Goal: Task Accomplishment & Management: Manage account settings

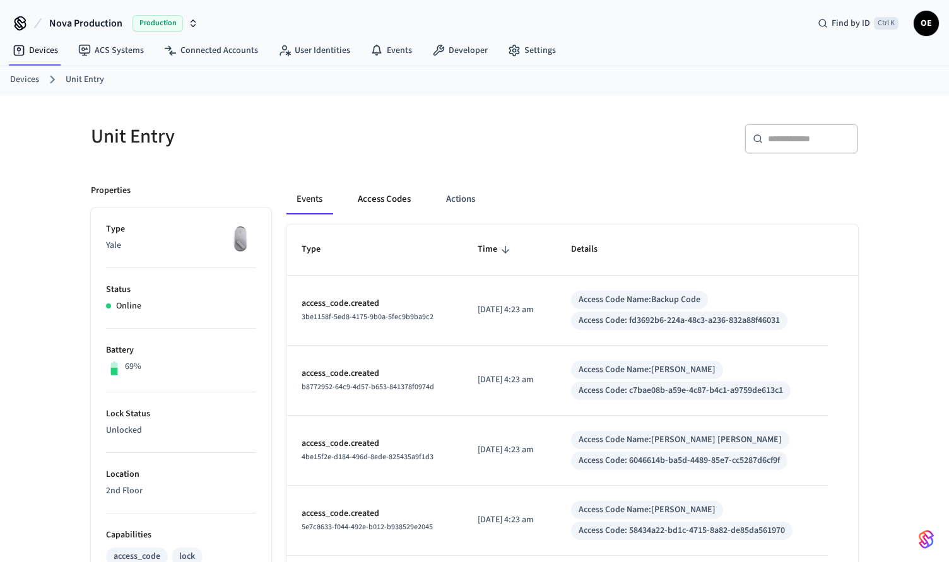
click at [384, 196] on button "Access Codes" at bounding box center [384, 199] width 73 height 30
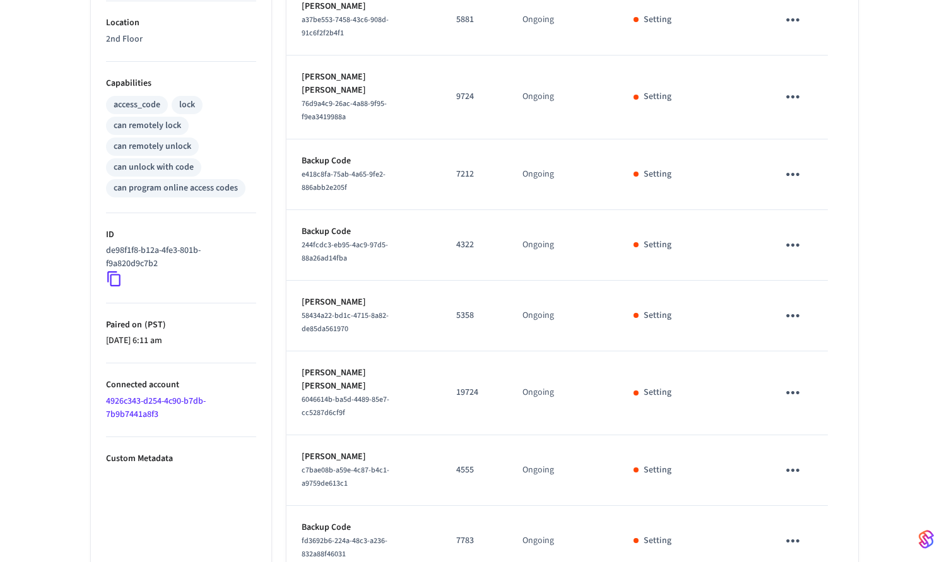
scroll to position [497, 0]
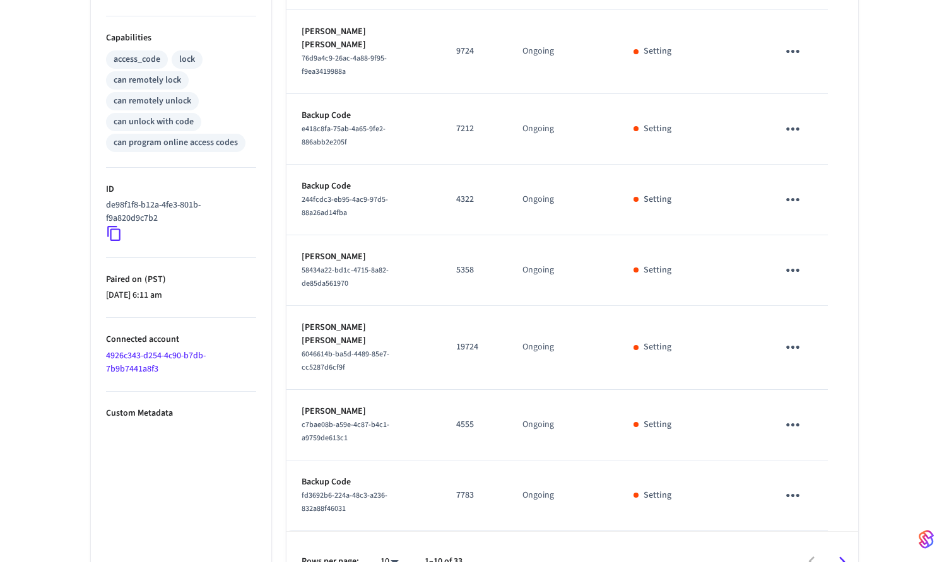
click at [840, 552] on icon "Go to next page" at bounding box center [842, 562] width 20 height 20
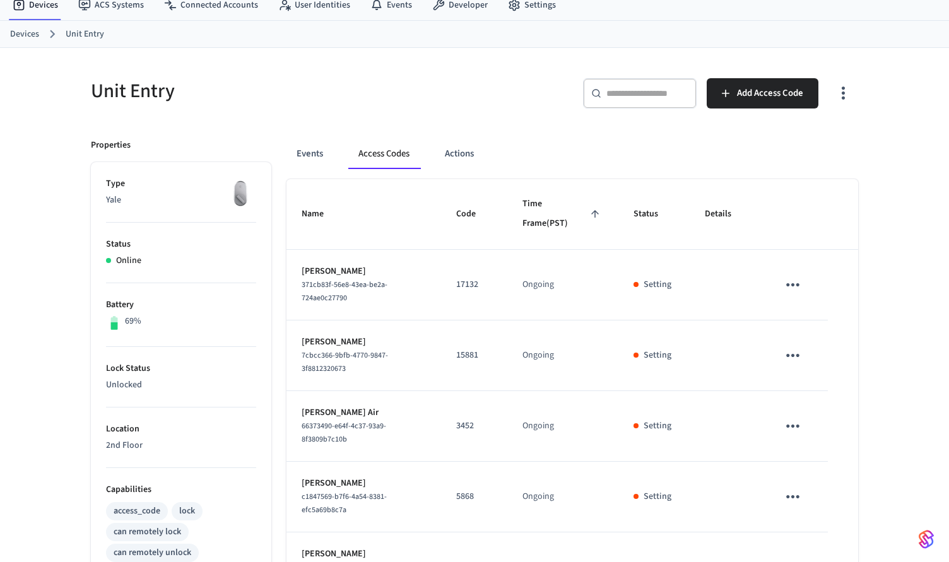
scroll to position [487, 0]
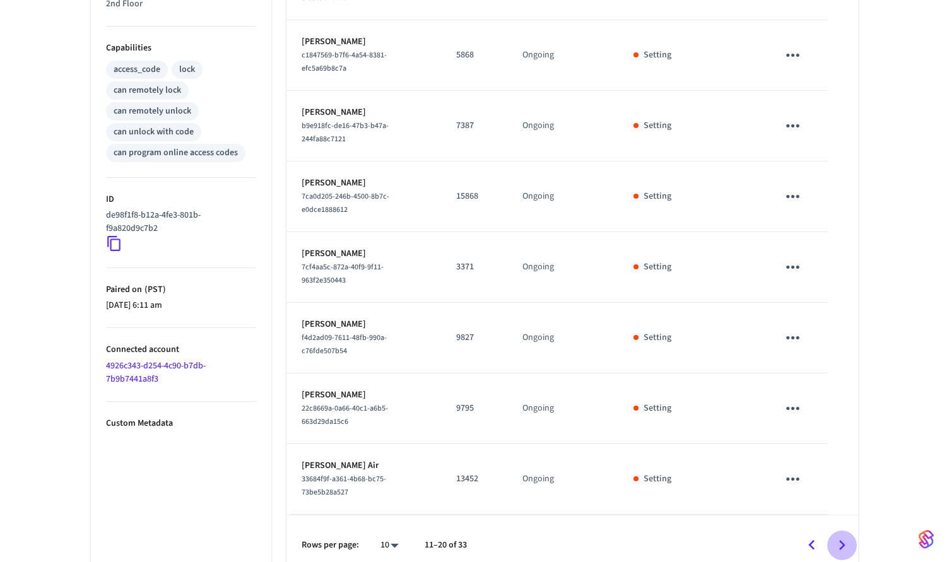
click at [844, 536] on icon "Go to next page" at bounding box center [842, 546] width 20 height 20
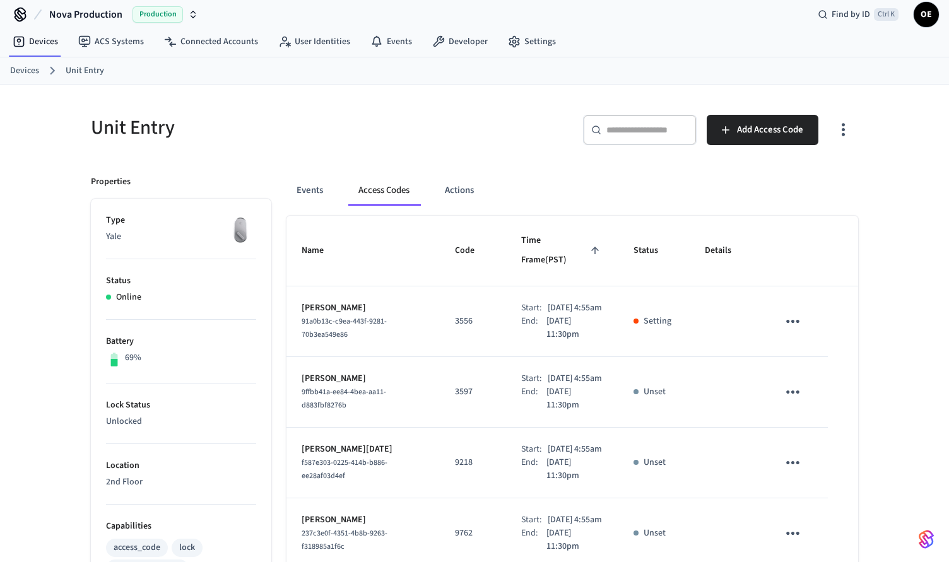
scroll to position [0, 0]
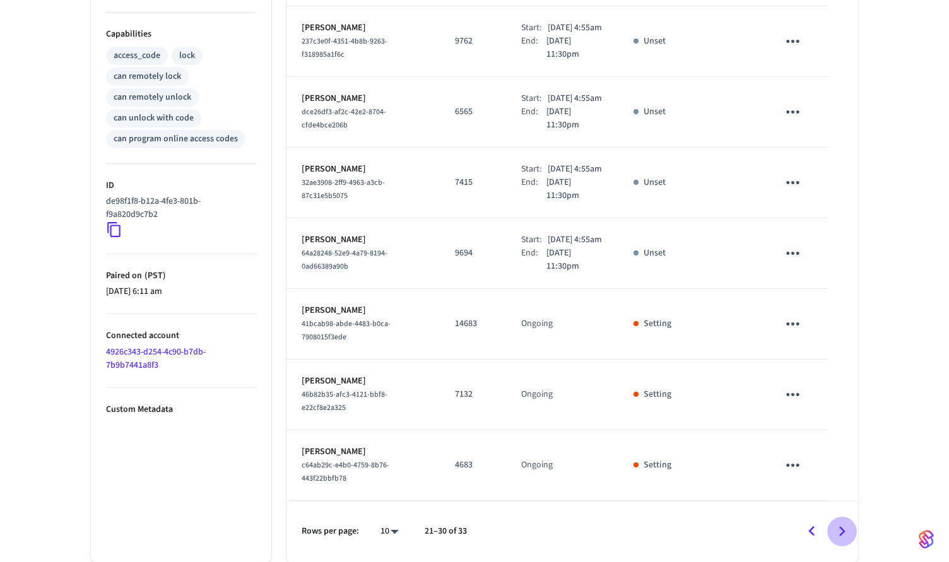
click at [843, 526] on icon "Go to next page" at bounding box center [842, 532] width 20 height 20
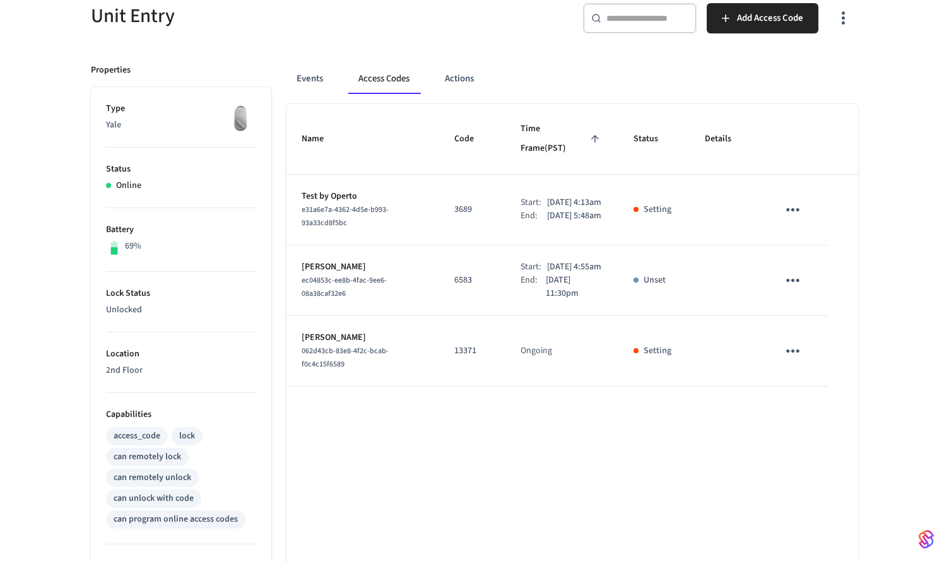
scroll to position [118, 0]
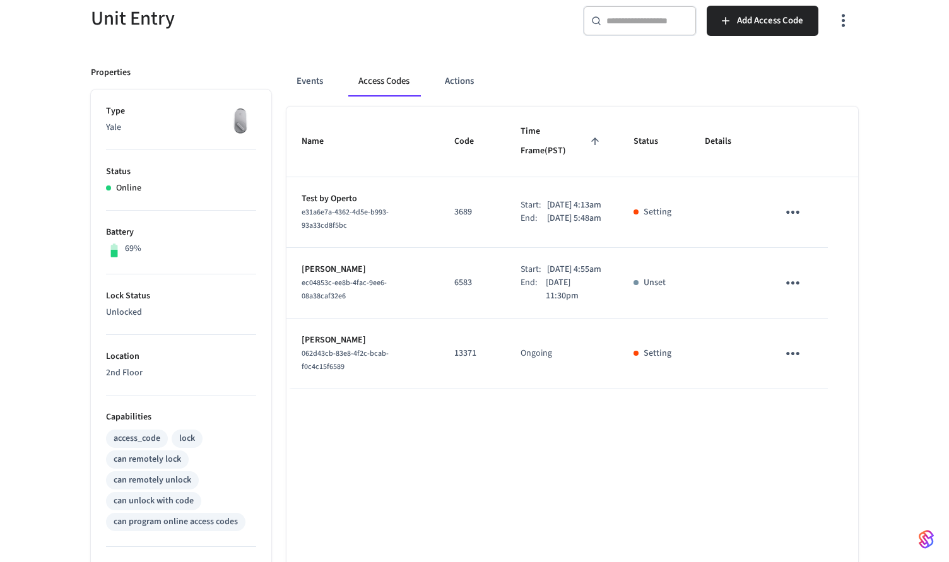
click at [883, 247] on div "Unit Entry ​ ​ Add Access Code Properties Type Yale Status Online Battery 69% L…" at bounding box center [474, 396] width 949 height 842
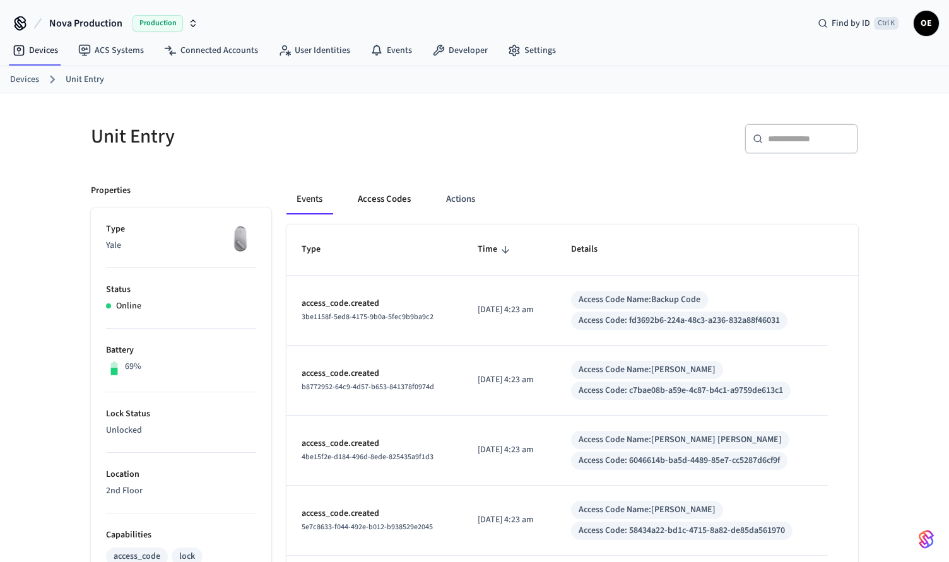
click at [381, 197] on button "Access Codes" at bounding box center [384, 199] width 73 height 30
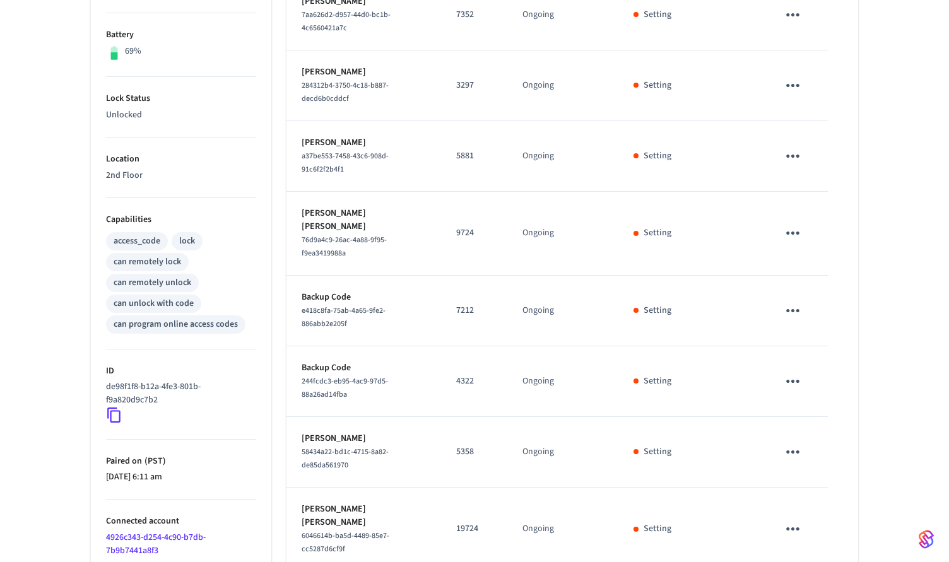
scroll to position [497, 0]
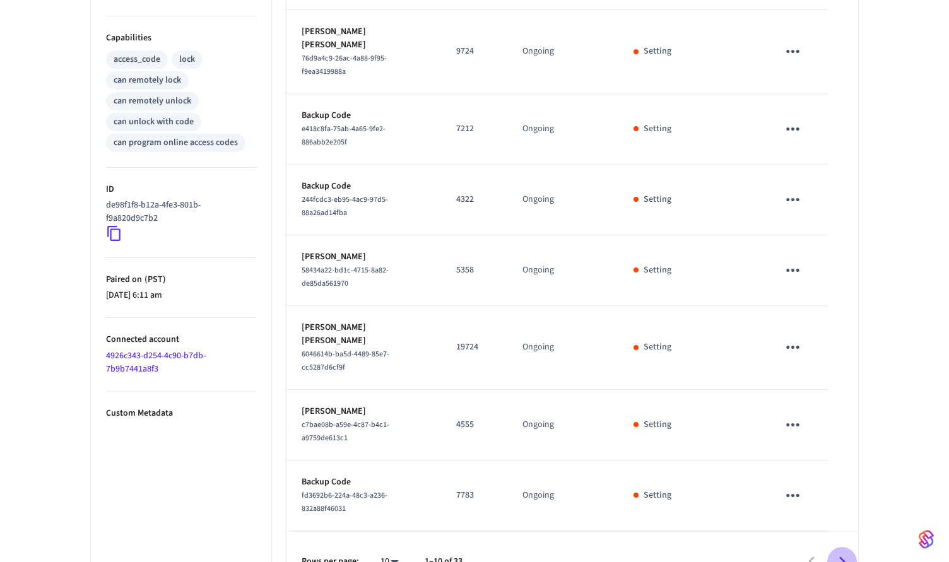
click at [844, 552] on icon "Go to next page" at bounding box center [842, 562] width 20 height 20
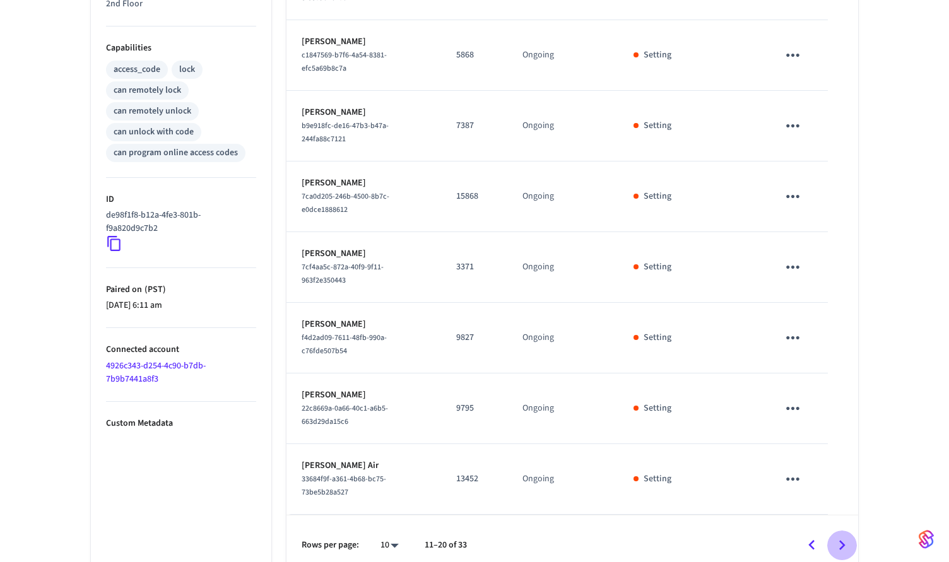
click at [844, 536] on icon "Go to next page" at bounding box center [842, 546] width 20 height 20
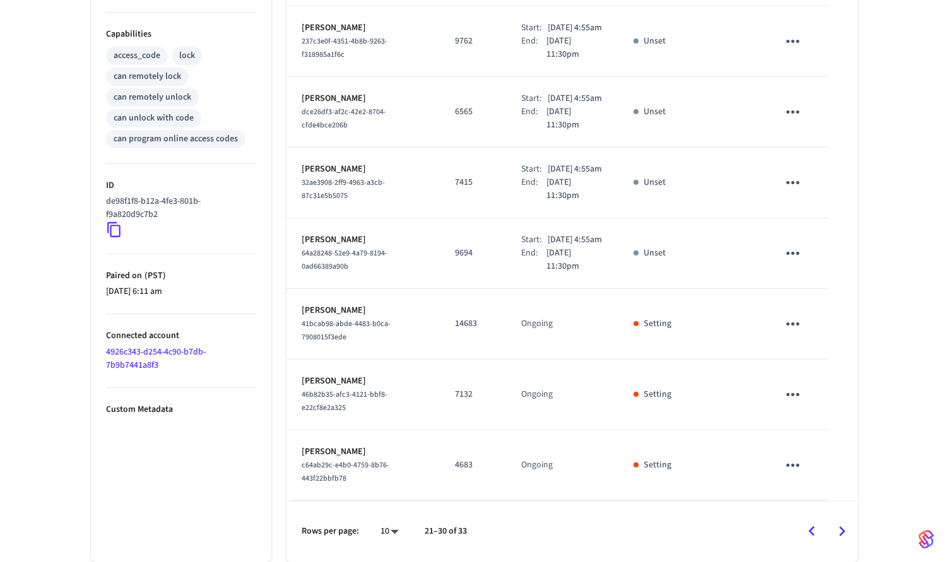
click at [840, 538] on icon "Go to next page" at bounding box center [842, 532] width 20 height 20
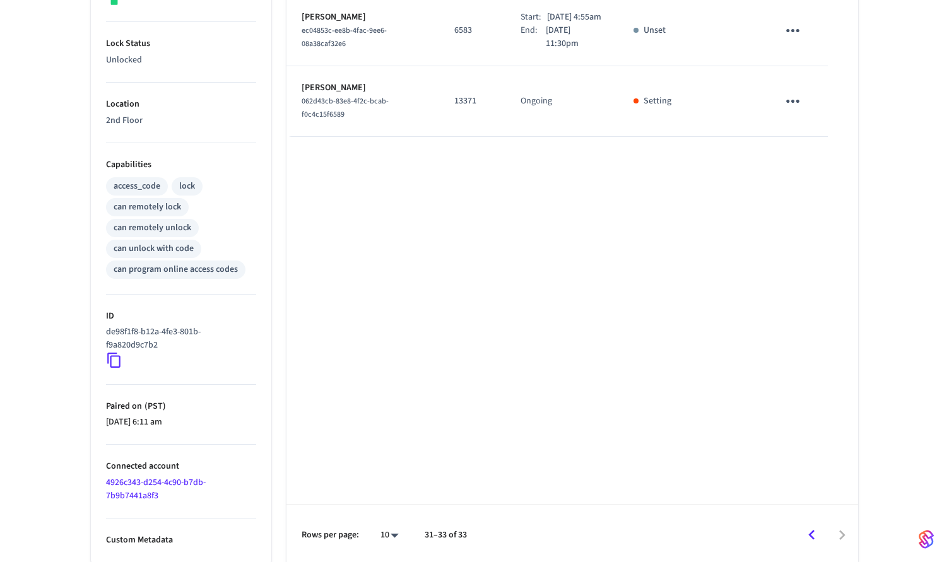
scroll to position [55, 0]
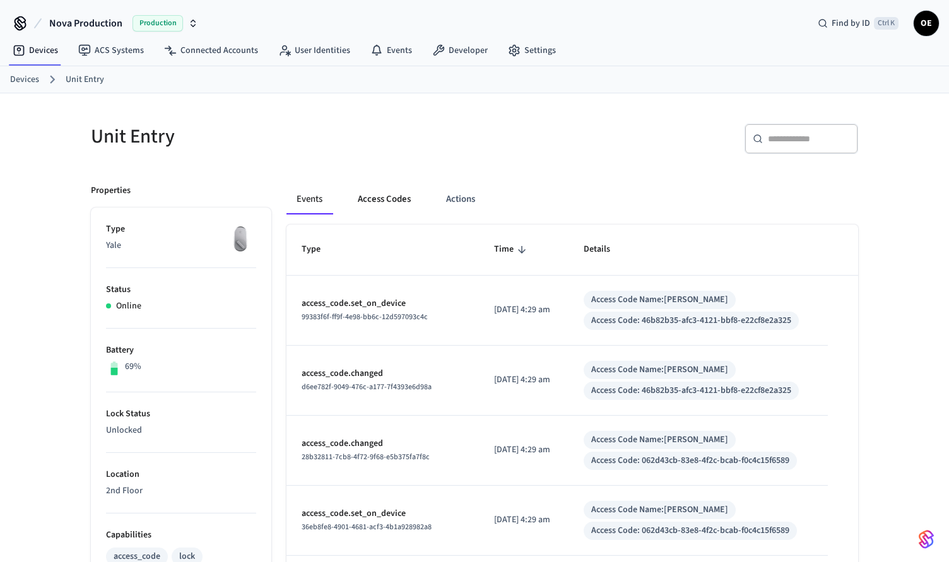
click at [372, 187] on button "Access Codes" at bounding box center [384, 199] width 73 height 30
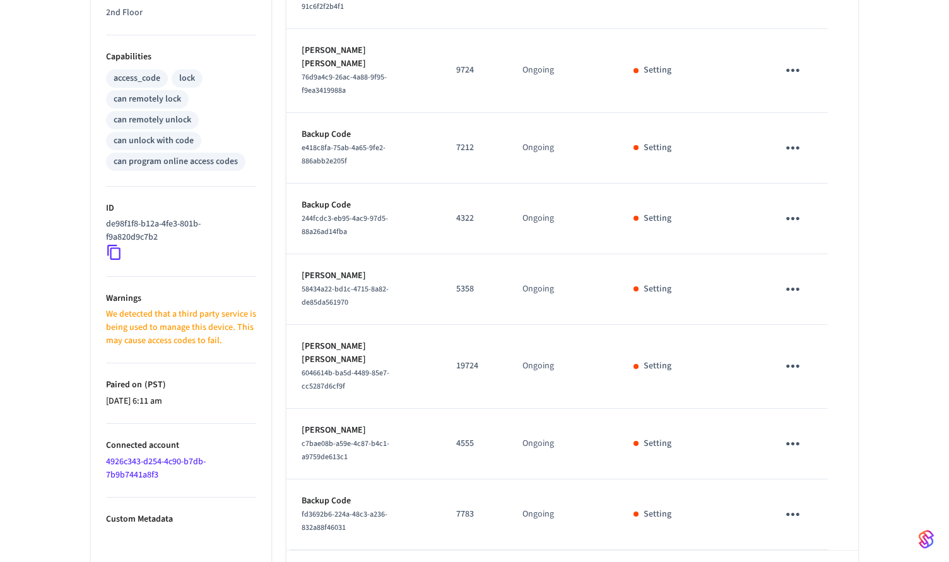
scroll to position [497, 0]
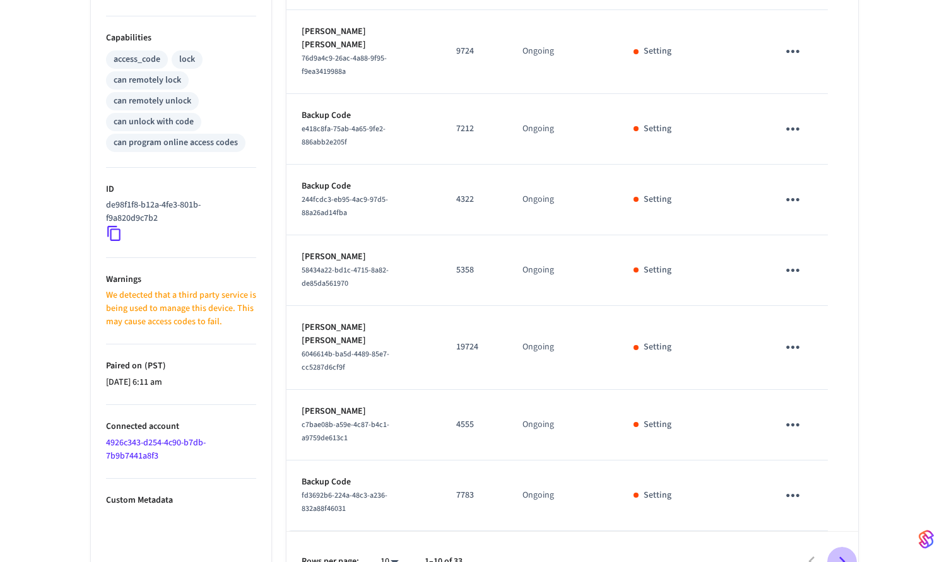
click at [834, 552] on icon "Go to next page" at bounding box center [842, 562] width 20 height 20
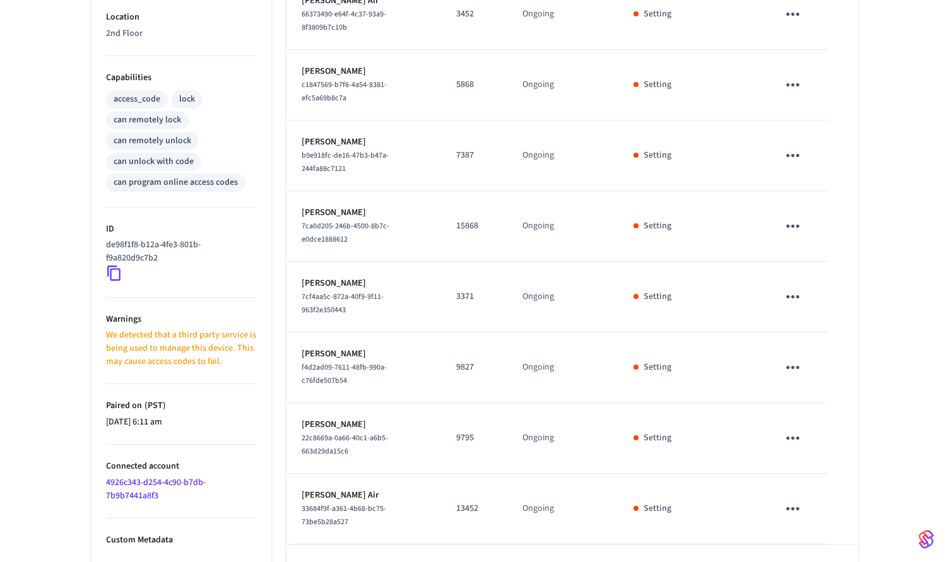
scroll to position [487, 0]
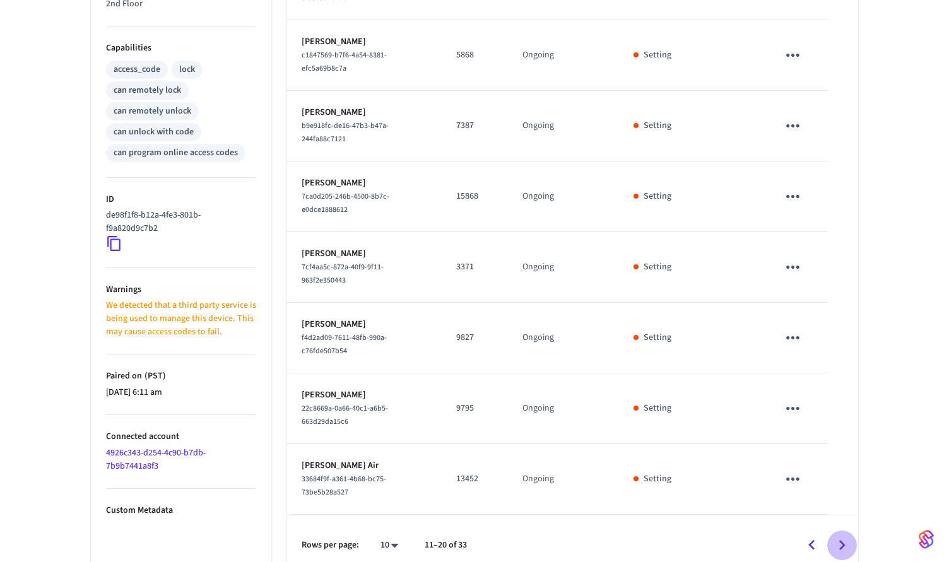
click at [838, 531] on button "Go to next page" at bounding box center [842, 546] width 30 height 30
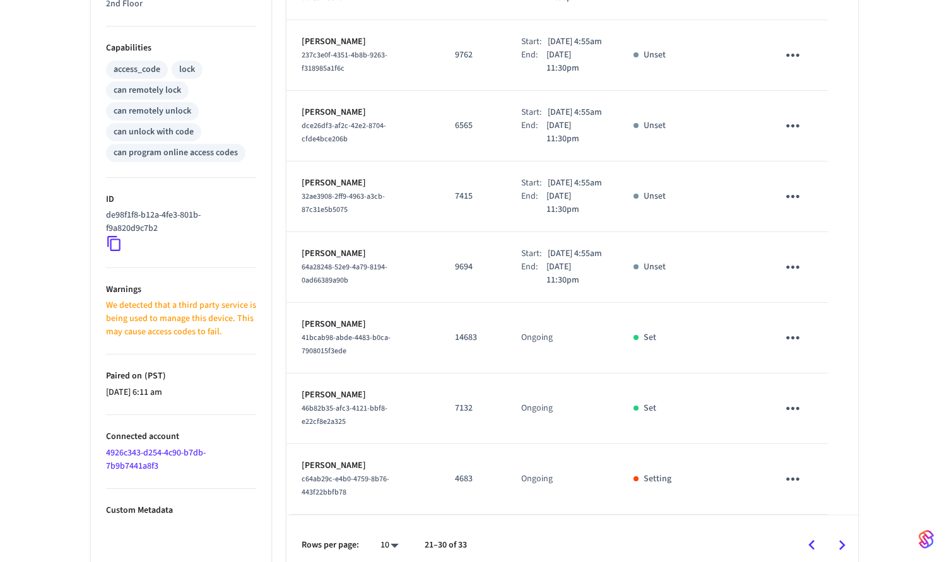
scroll to position [570, 0]
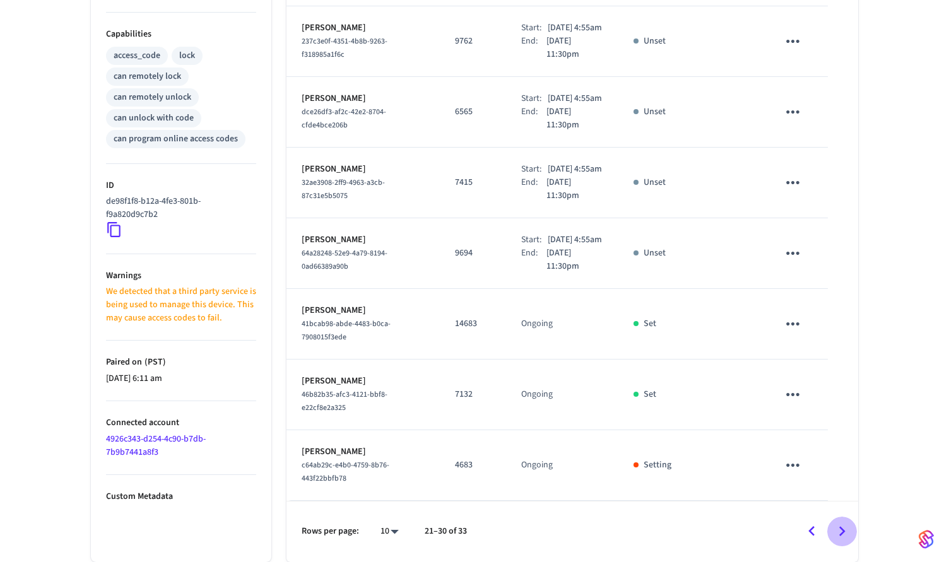
click at [838, 536] on icon "Go to next page" at bounding box center [842, 532] width 20 height 20
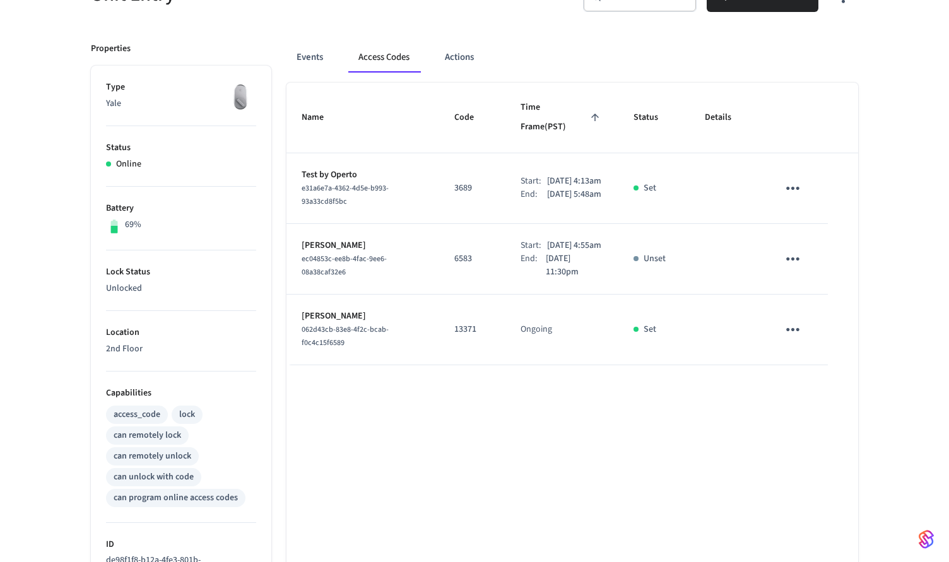
scroll to position [457, 0]
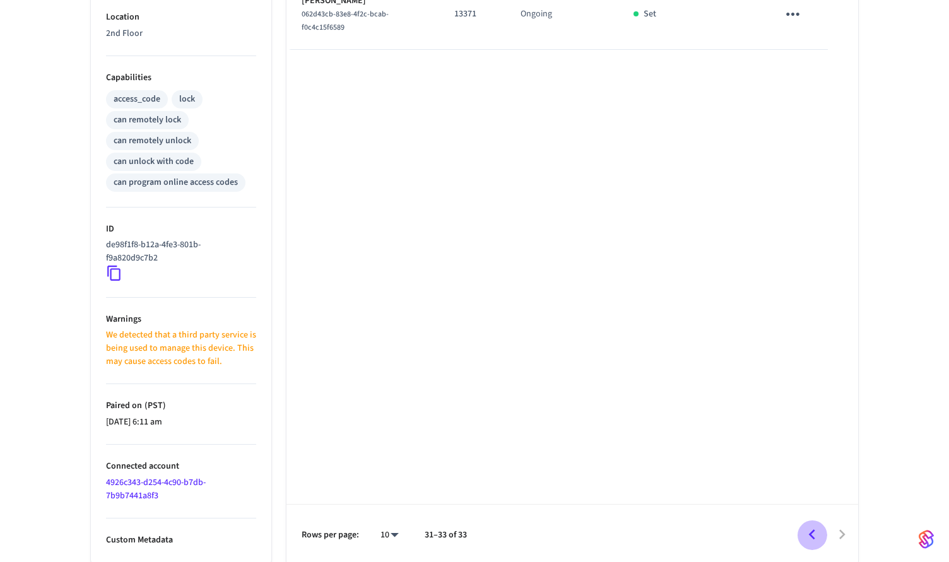
click at [803, 526] on icon "Go to previous page" at bounding box center [812, 535] width 20 height 20
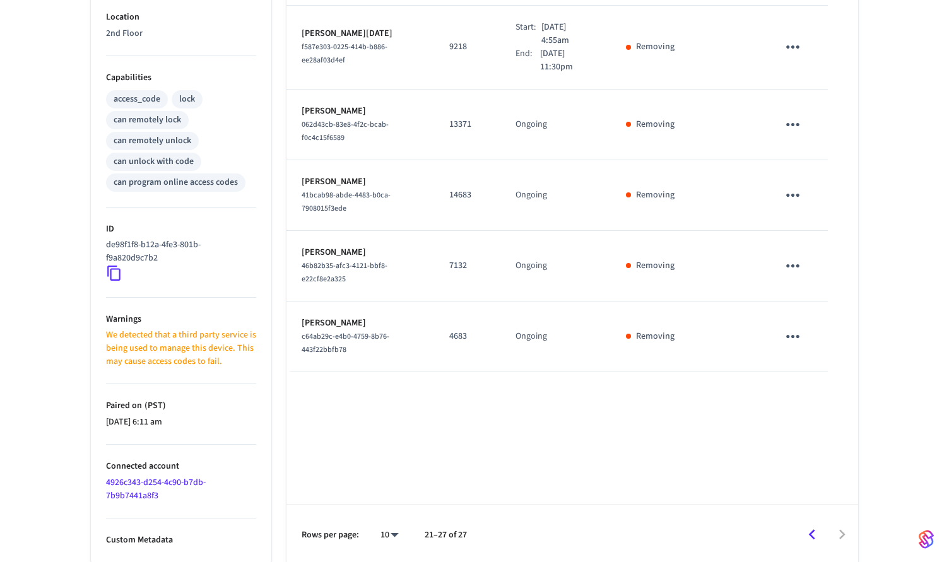
scroll to position [370, 0]
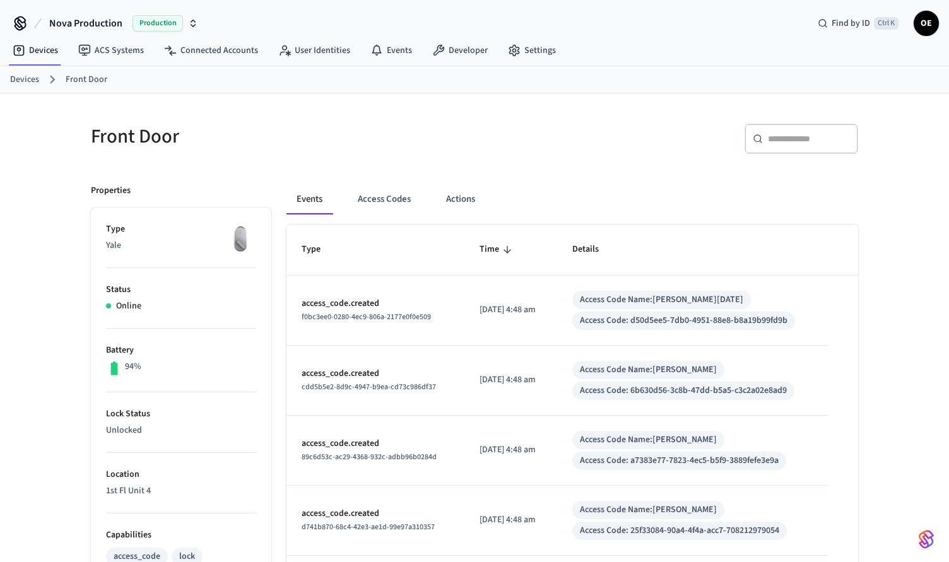
click at [865, 100] on div "Front Door ​ ​ Properties Type Yale Status Online Battery 94% Lock Status Unloc…" at bounding box center [475, 564] width 808 height 943
click at [379, 194] on button "Access Codes" at bounding box center [384, 199] width 73 height 30
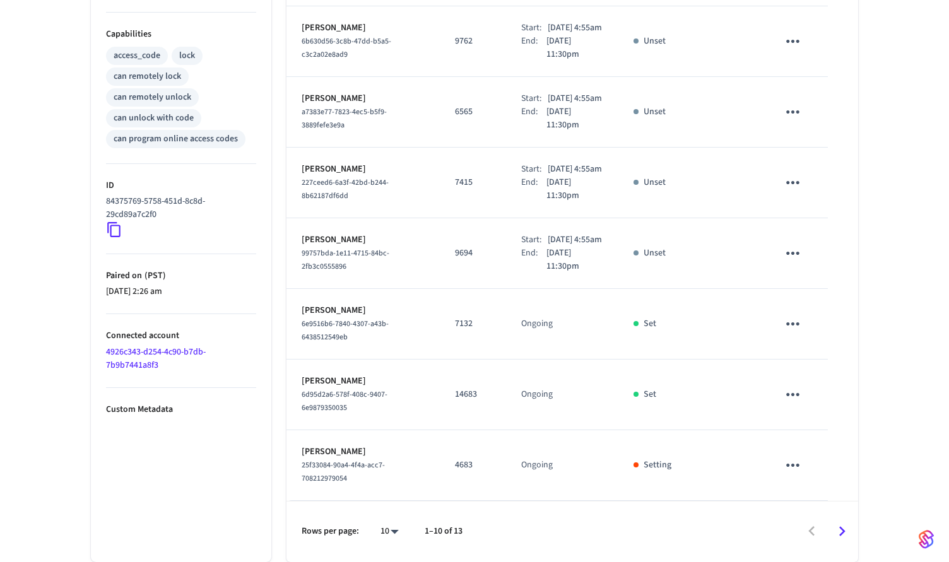
scroll to position [570, 0]
click at [847, 539] on icon "Go to next page" at bounding box center [842, 532] width 20 height 20
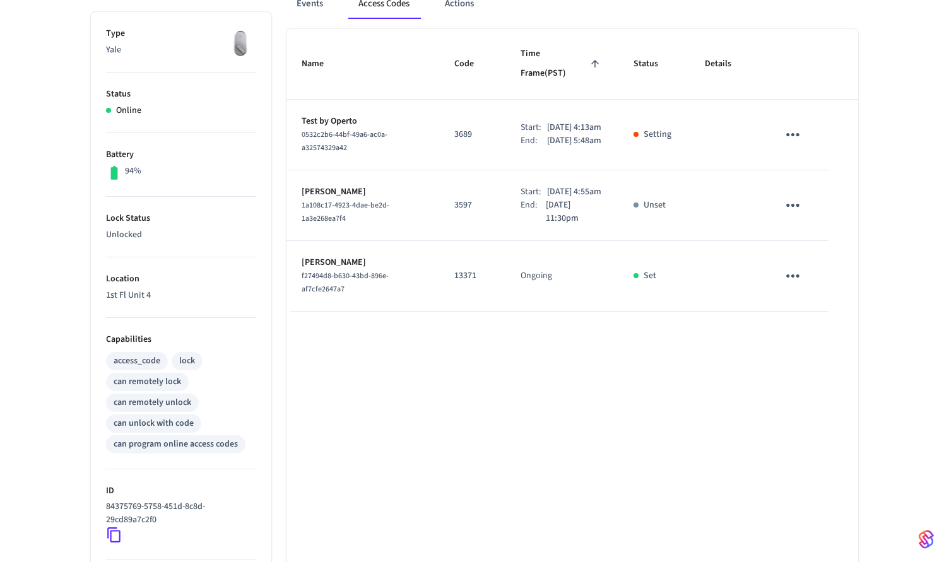
scroll to position [118, 0]
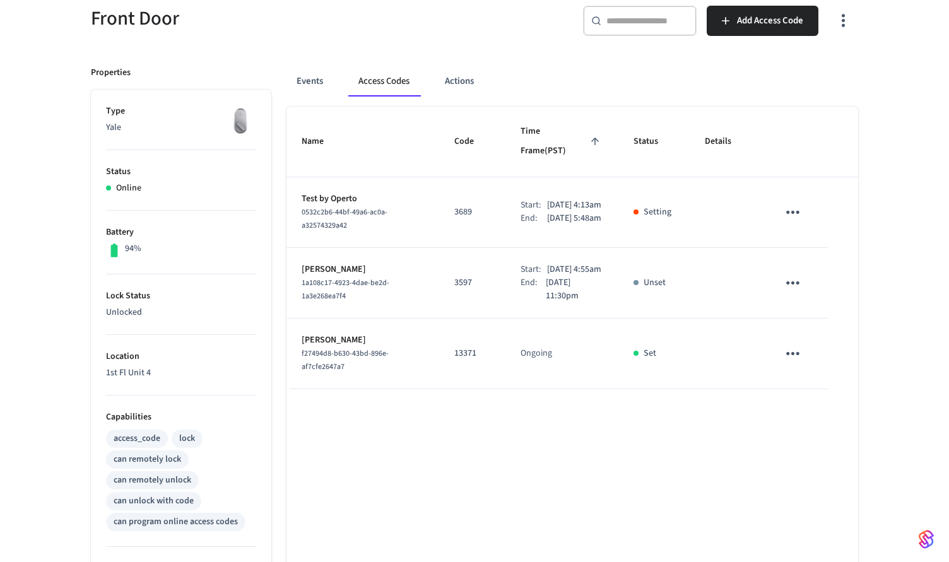
click at [890, 256] on div "Front Door ​ ​ Add Access Code Properties Type Yale Status Online Battery 94% L…" at bounding box center [474, 396] width 949 height 842
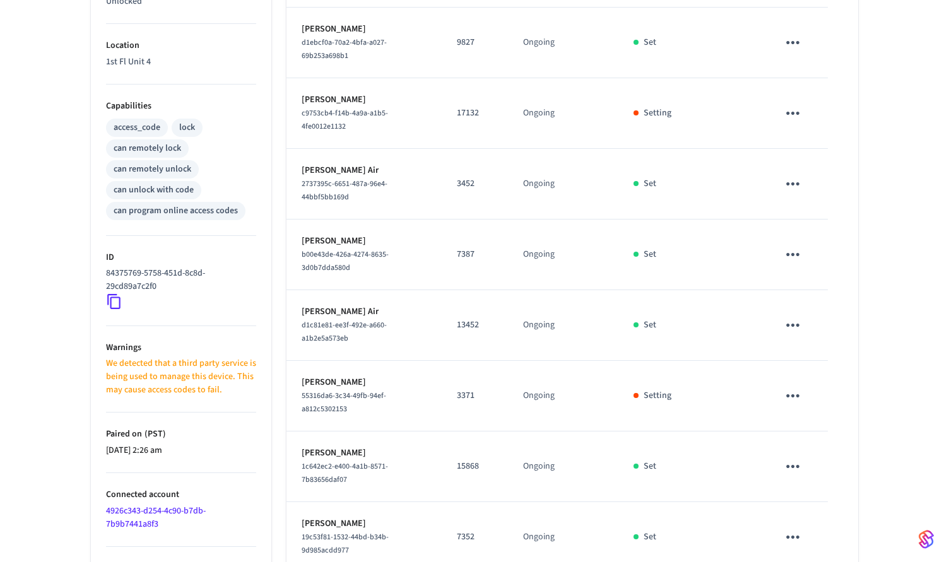
scroll to position [497, 0]
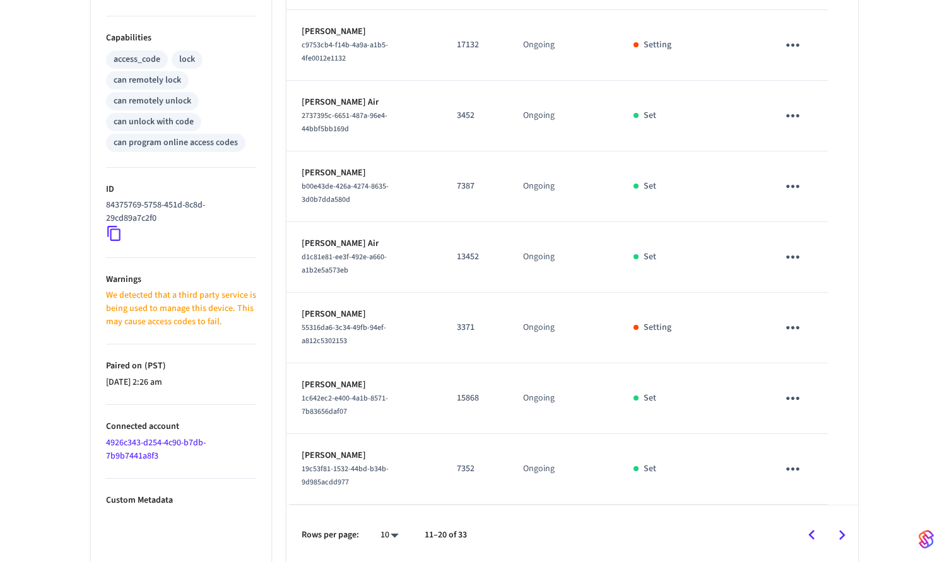
click at [832, 526] on button "Go to next page" at bounding box center [842, 536] width 30 height 30
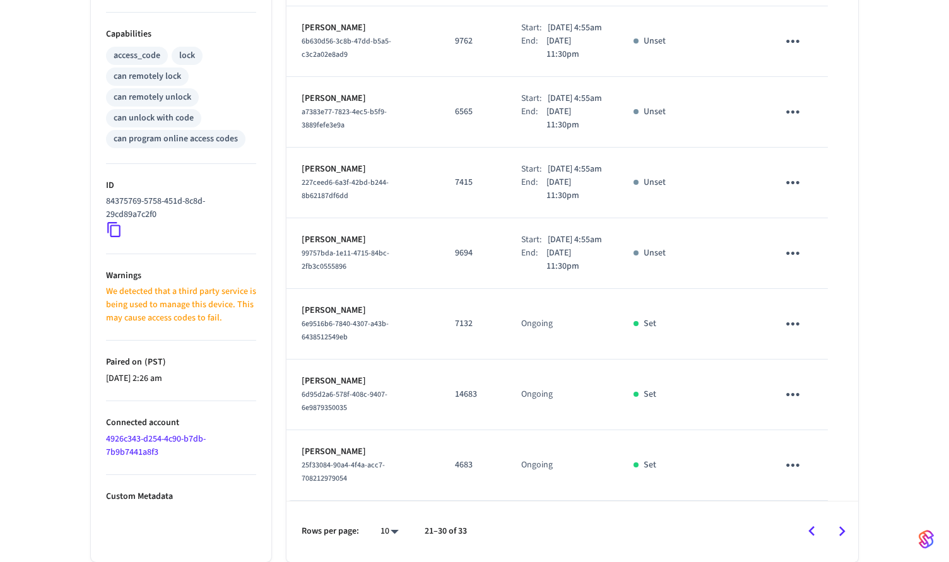
click at [844, 529] on icon "Go to next page" at bounding box center [842, 532] width 20 height 20
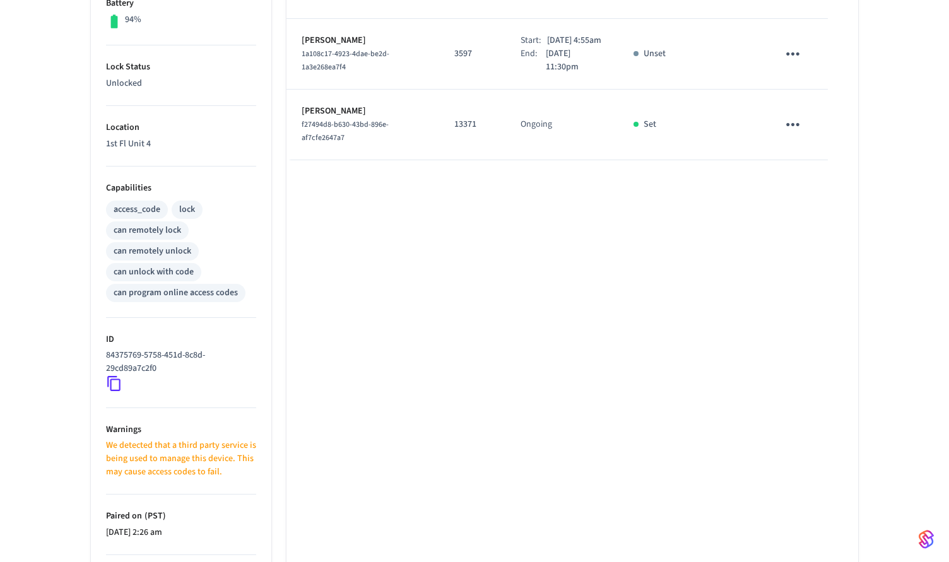
scroll to position [268, 0]
